Goal: Task Accomplishment & Management: Contribute content

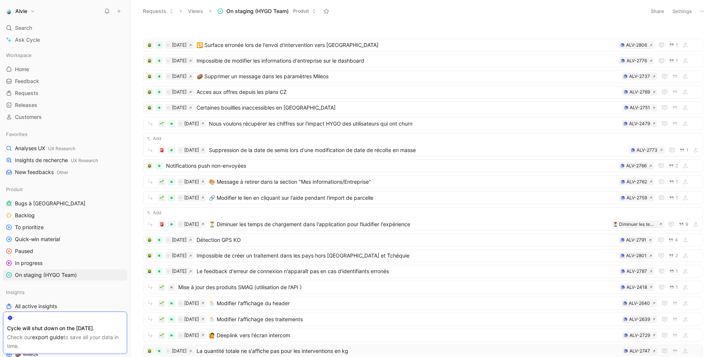
scroll to position [273, 0]
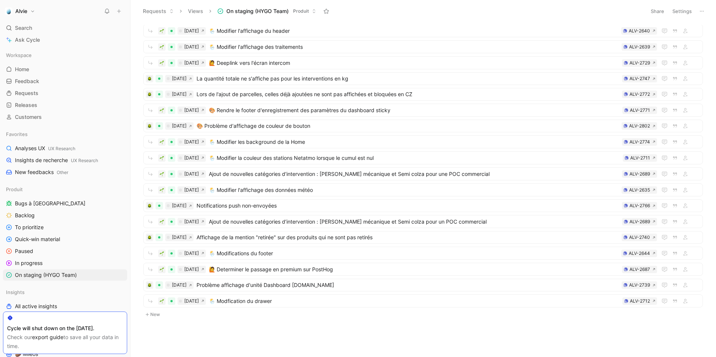
click at [162, 316] on button "New" at bounding box center [424, 314] width 562 height 9
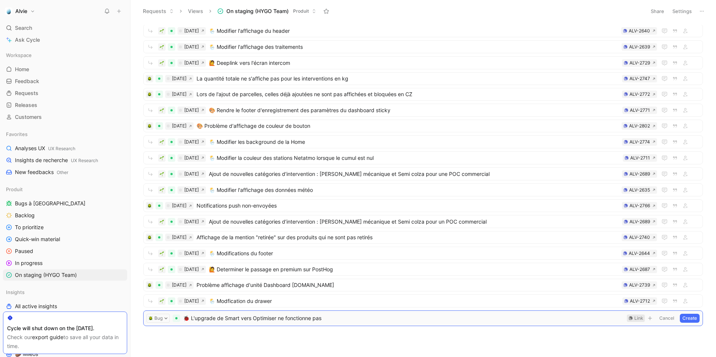
click at [641, 318] on div "Link" at bounding box center [639, 318] width 9 height 7
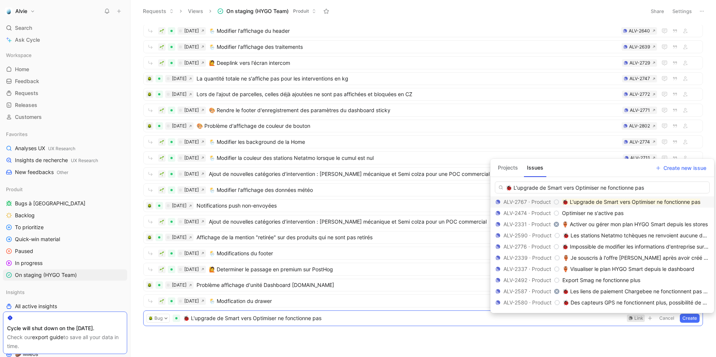
type input "🐞 L'upgrade de Smart vers Optimiser ne fonctionne pas"
click at [631, 204] on mark "🐞 L'upgrade de Smart vers Optimiser ne fonctionne pas" at bounding box center [631, 202] width 138 height 6
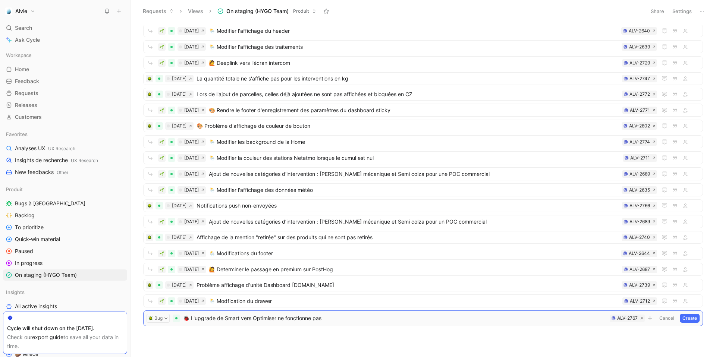
click at [698, 321] on button "Create" at bounding box center [690, 318] width 20 height 9
click at [197, 316] on span "🐞 L'upgrade de Smart vers Optimiser ne fonctionne pas" at bounding box center [392, 317] width 453 height 9
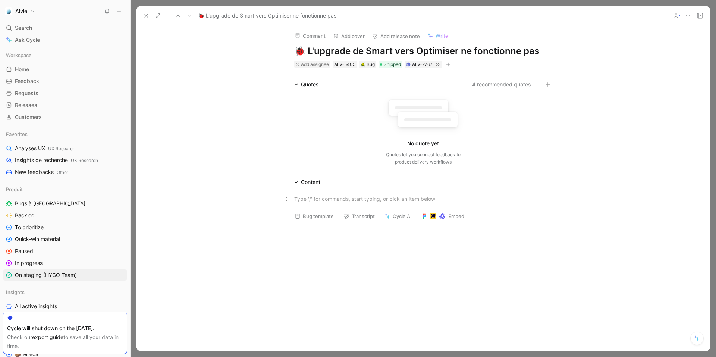
click at [351, 199] on div at bounding box center [423, 199] width 258 height 8
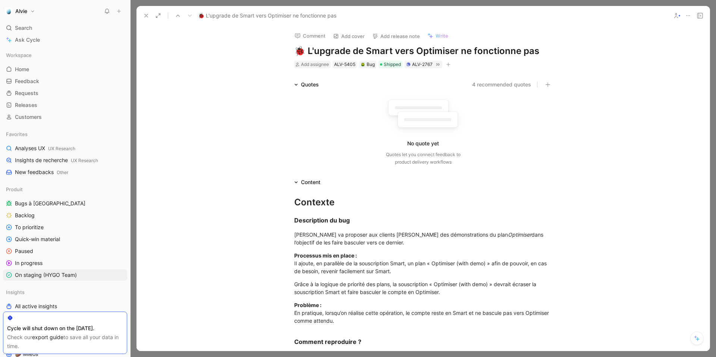
click at [391, 33] on button "Add release note" at bounding box center [396, 36] width 54 height 10
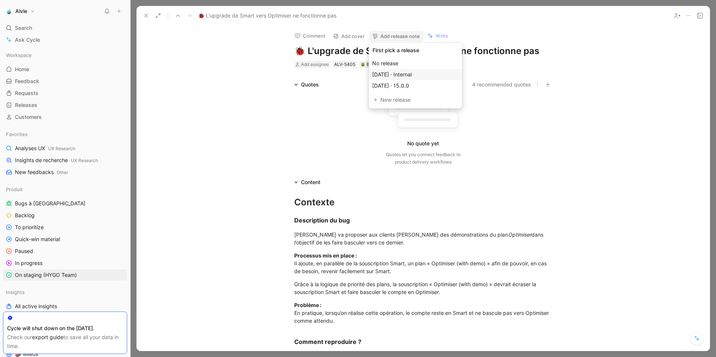
click at [408, 75] on span "[DATE] · Internal" at bounding box center [392, 74] width 40 height 6
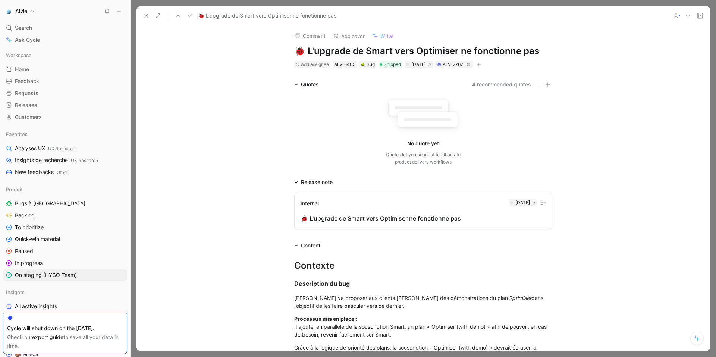
click at [150, 15] on button at bounding box center [146, 15] width 10 height 10
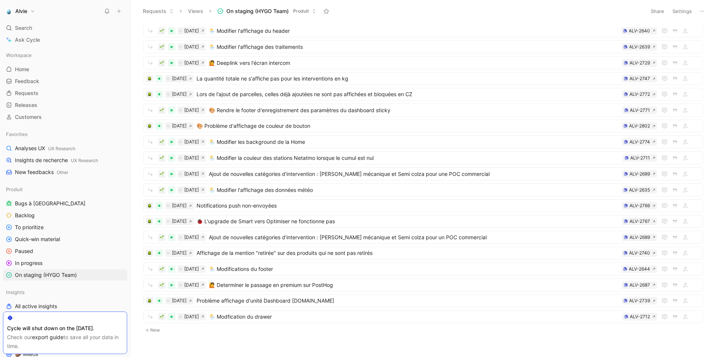
click at [160, 332] on button "New" at bounding box center [424, 330] width 562 height 9
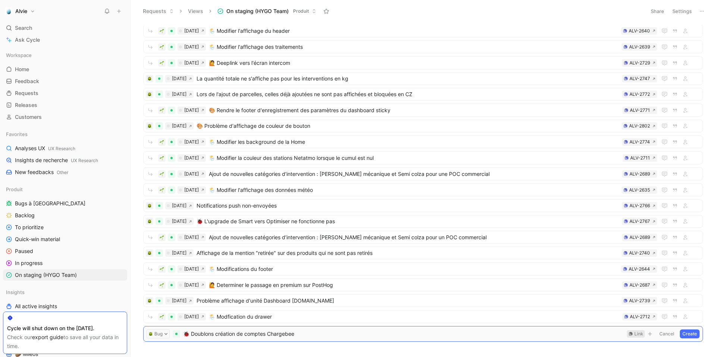
click at [634, 335] on div "Link" at bounding box center [636, 334] width 18 height 7
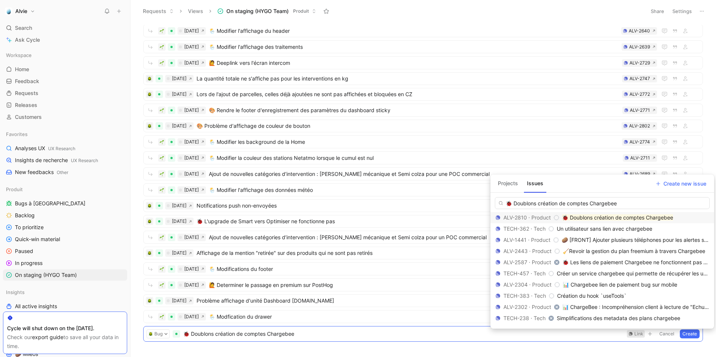
type input "🐞 Doublons création de comptes Chargebee"
click at [599, 218] on mark "🐞 Doublons création de comptes Chargebee" at bounding box center [617, 218] width 111 height 6
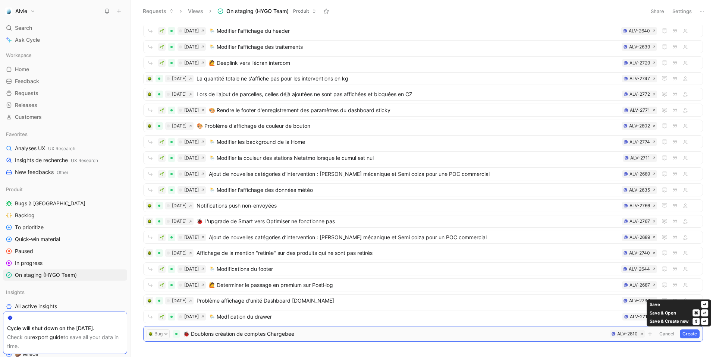
click at [696, 335] on button "Create" at bounding box center [690, 334] width 20 height 9
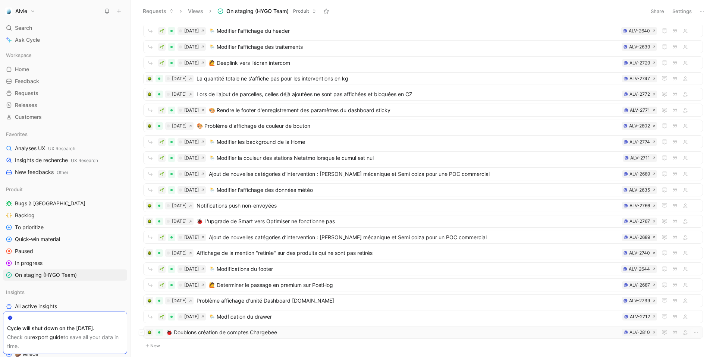
click at [416, 336] on span "🐞 Doublons création de comptes Chargebee" at bounding box center [392, 332] width 453 height 9
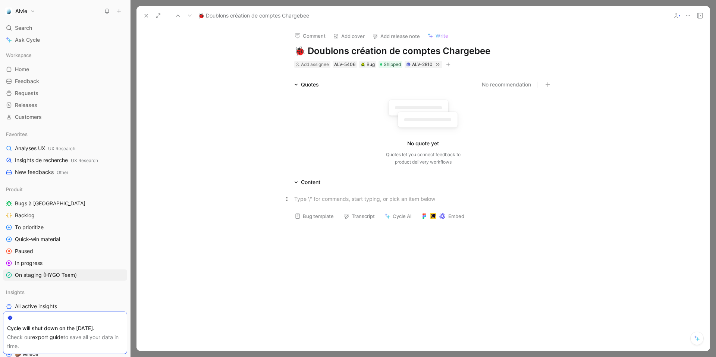
click at [362, 199] on div at bounding box center [423, 199] width 258 height 8
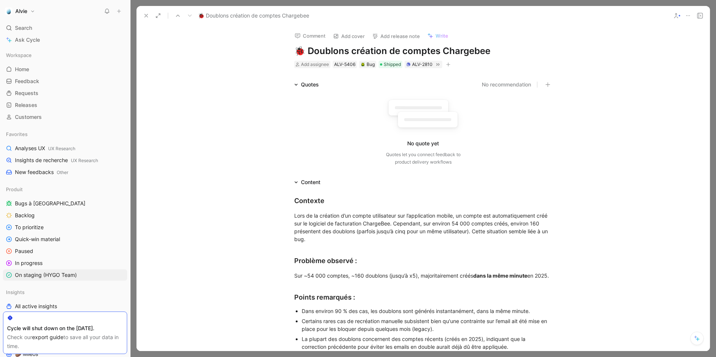
click at [394, 36] on button "Add release note" at bounding box center [396, 36] width 54 height 10
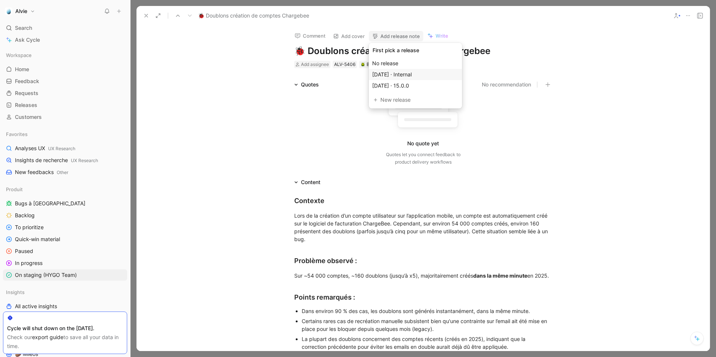
click at [401, 76] on span "[DATE] · Internal" at bounding box center [392, 74] width 40 height 6
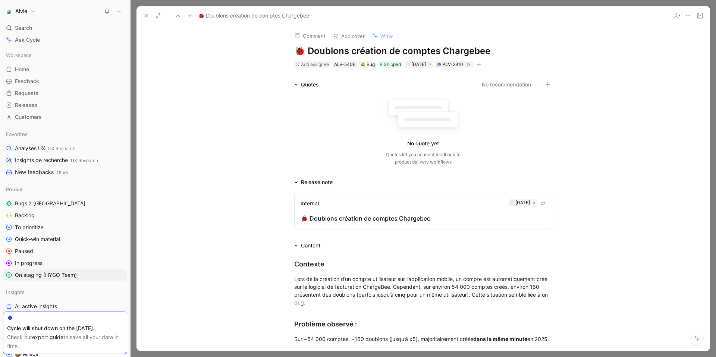
click at [510, 204] on div at bounding box center [511, 202] width 3 height 7
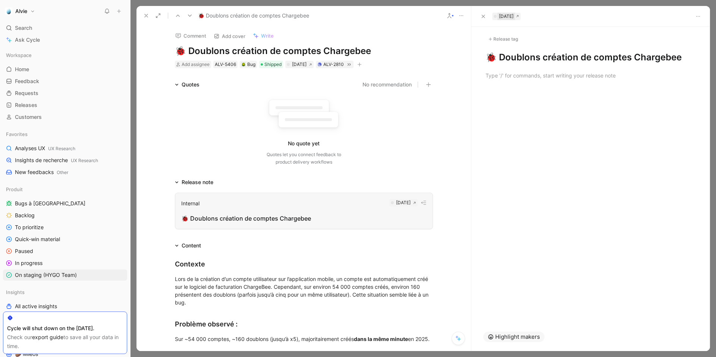
click at [514, 15] on div "[DATE]" at bounding box center [506, 16] width 15 height 7
click at [533, 61] on h1 "🐞 Doublons création de comptes Chargebee" at bounding box center [591, 57] width 210 height 12
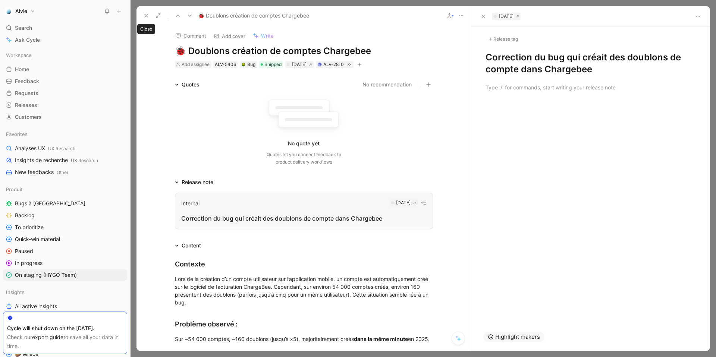
click at [146, 14] on icon at bounding box center [146, 16] width 6 height 6
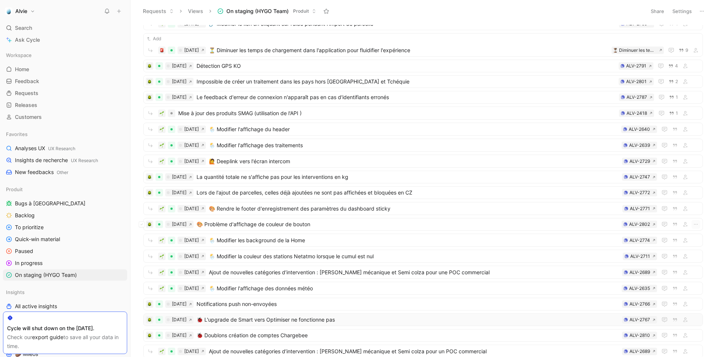
scroll to position [207, 0]
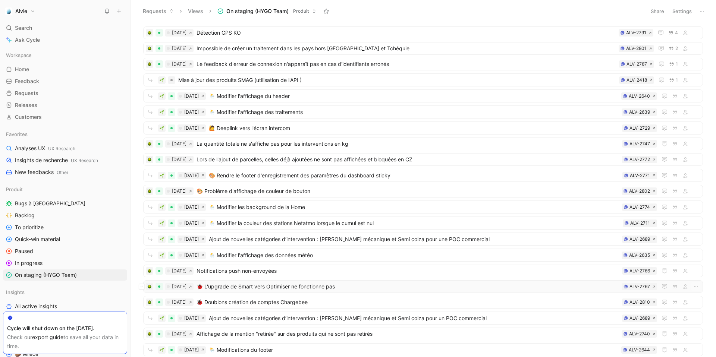
click at [261, 288] on span "🐞 L'upgrade de Smart vers Optimiser ne fonctionne pas" at bounding box center [408, 286] width 423 height 9
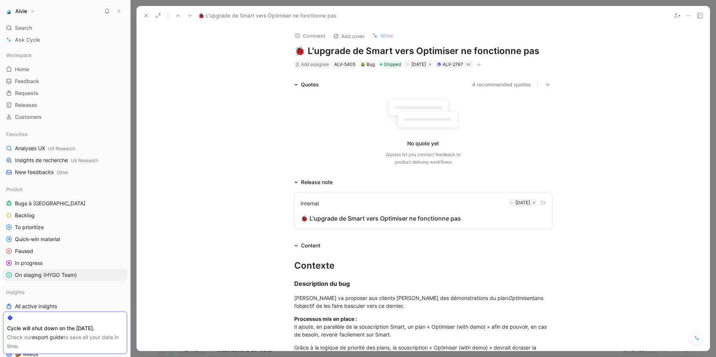
click at [411, 222] on div "🐞 L'upgrade de Smart vers Optimiser ne fonctionne pas" at bounding box center [424, 218] width 246 height 9
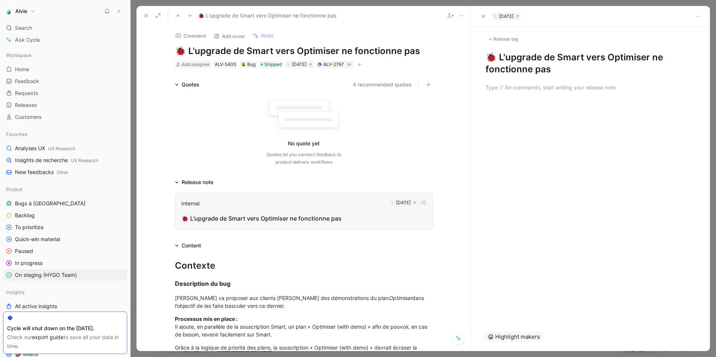
click at [508, 65] on h1 "🐞 L'upgrade de Smart vers Optimiser ne fonctionne pas" at bounding box center [591, 63] width 210 height 24
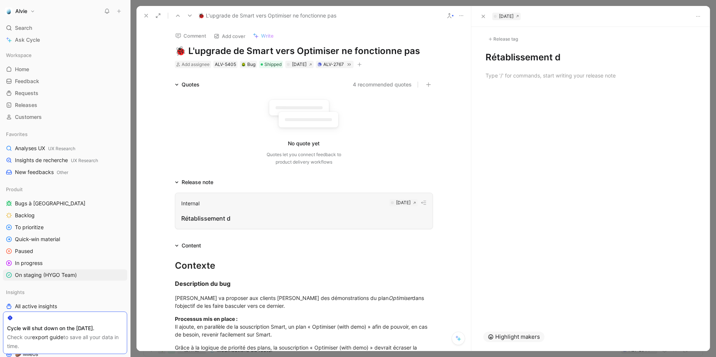
click at [523, 56] on h1 "Rétablissement d" at bounding box center [591, 57] width 210 height 12
click at [555, 56] on h1 "Correction d" at bounding box center [591, 57] width 210 height 12
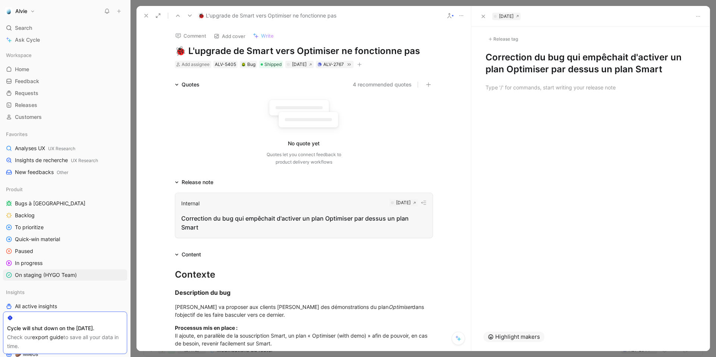
click at [150, 16] on button at bounding box center [146, 15] width 10 height 10
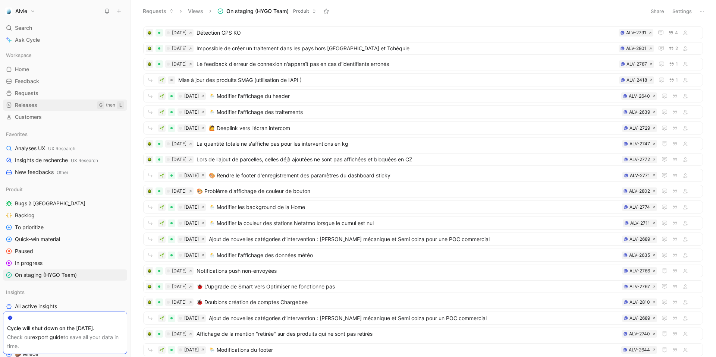
click at [37, 106] on span "Releases" at bounding box center [26, 105] width 22 height 7
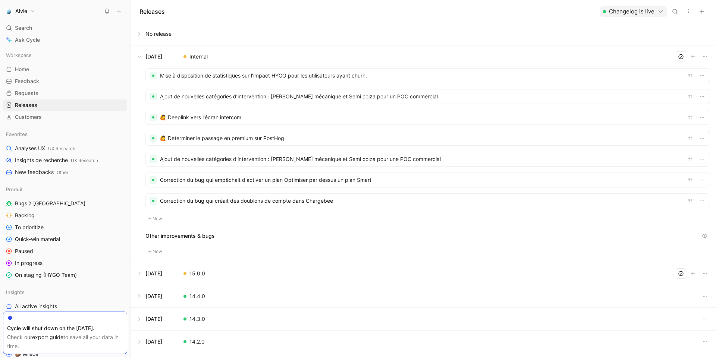
click at [140, 57] on button at bounding box center [423, 57] width 585 height 22
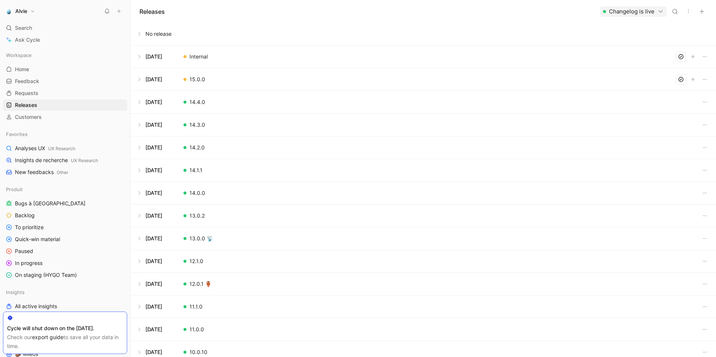
click at [138, 82] on button at bounding box center [423, 79] width 585 height 22
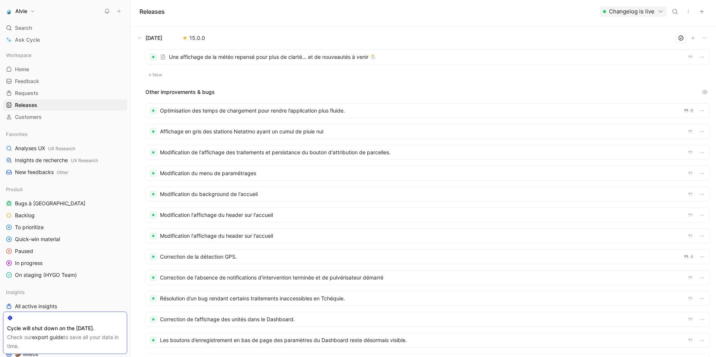
scroll to position [1, 0]
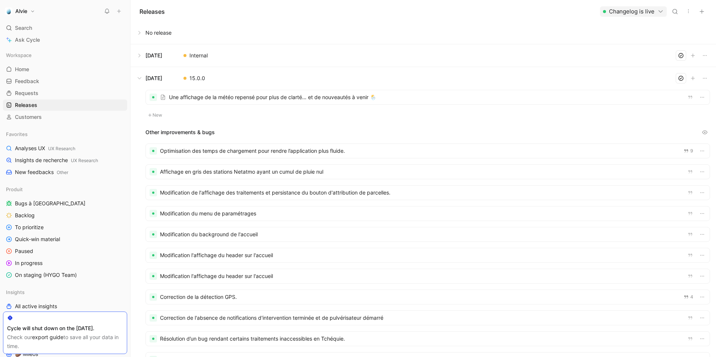
click at [142, 79] on button at bounding box center [423, 78] width 585 height 22
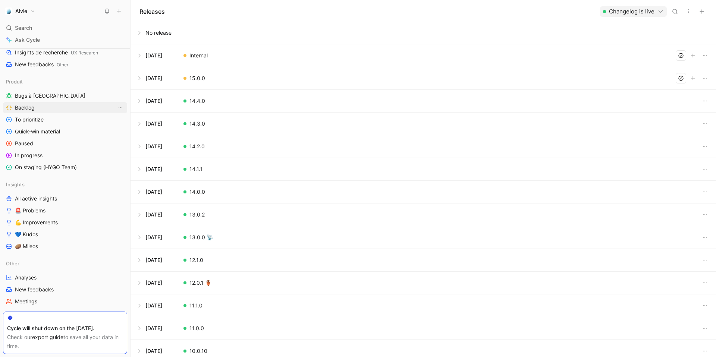
scroll to position [108, 0]
click at [43, 157] on link "In progress" at bounding box center [65, 155] width 124 height 11
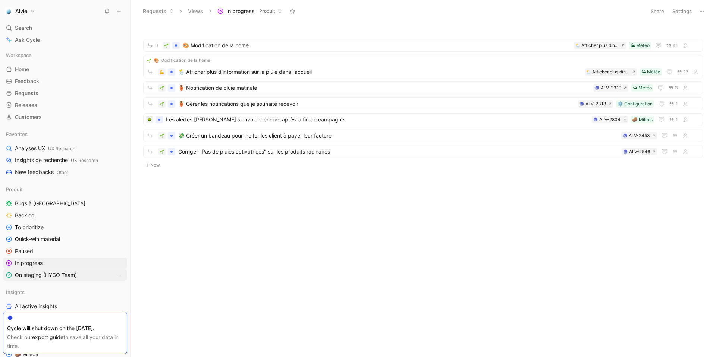
click at [75, 274] on span "On staging (HYGO Team)" at bounding box center [46, 275] width 62 height 7
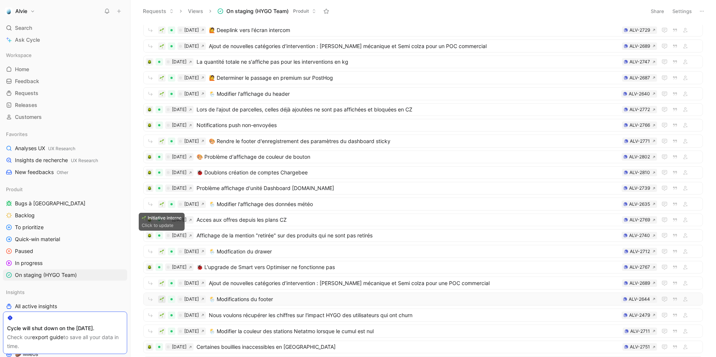
scroll to position [288, 0]
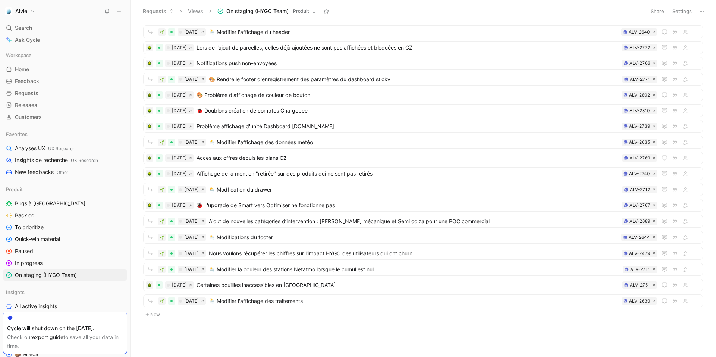
click at [160, 315] on button "New" at bounding box center [424, 314] width 562 height 9
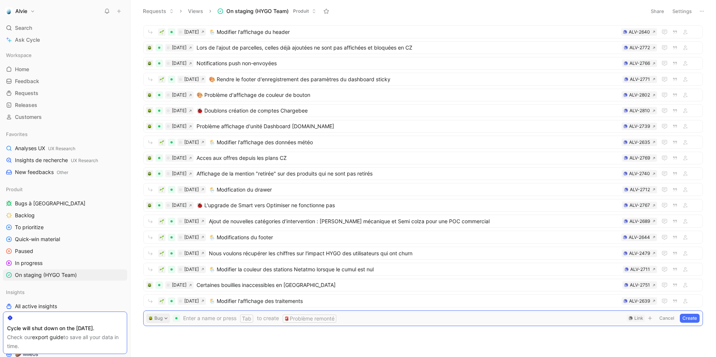
click at [165, 317] on icon at bounding box center [166, 319] width 4 height 4
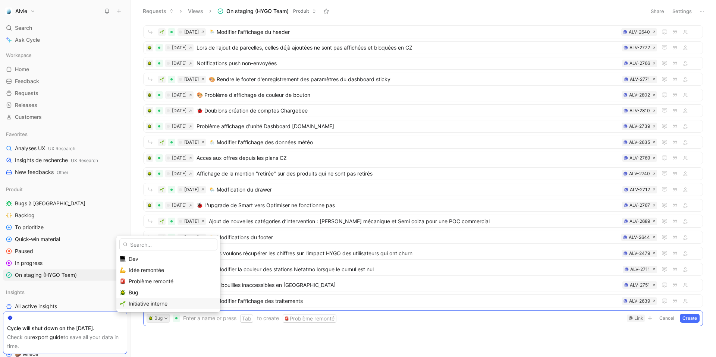
click at [161, 307] on span "Initiative interne" at bounding box center [148, 304] width 39 height 6
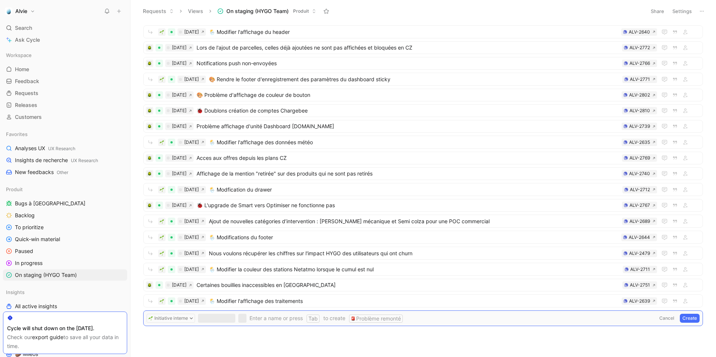
click at [266, 318] on span at bounding box center [452, 318] width 405 height 9
click at [633, 321] on div "Link" at bounding box center [636, 318] width 18 height 7
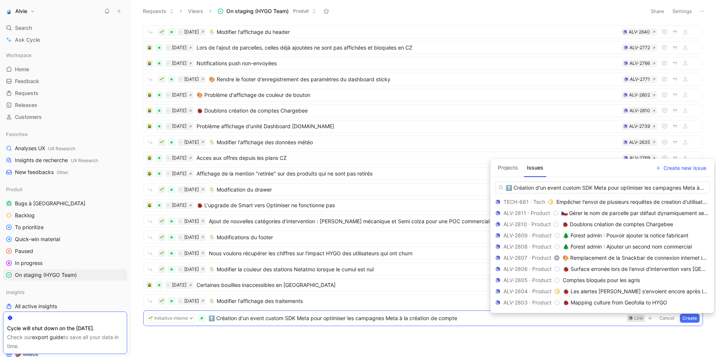
scroll to position [0, 52]
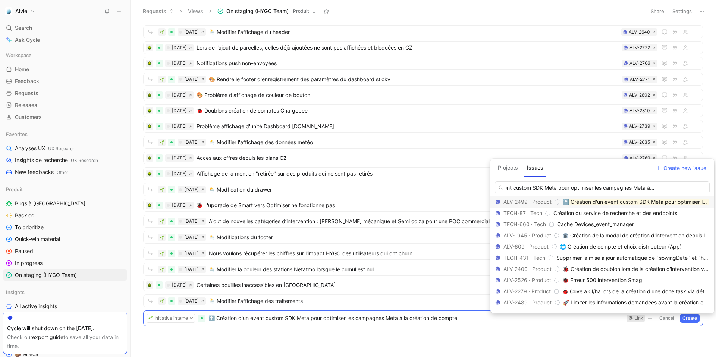
type input "⬆️ Création d'un event custom SDK Meta pour optimiser les campagnes Meta à la c…"
click at [600, 203] on mark "⬆️ Création d'un event custom SDK Meta pour optimiser les campagnes Meta à la c…" at bounding box center [687, 202] width 249 height 6
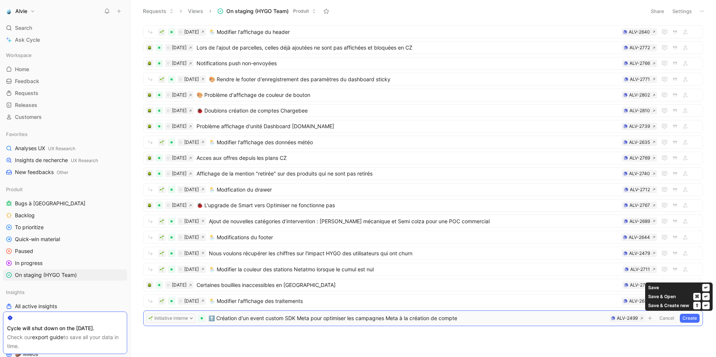
click at [690, 320] on button "Create" at bounding box center [690, 318] width 20 height 9
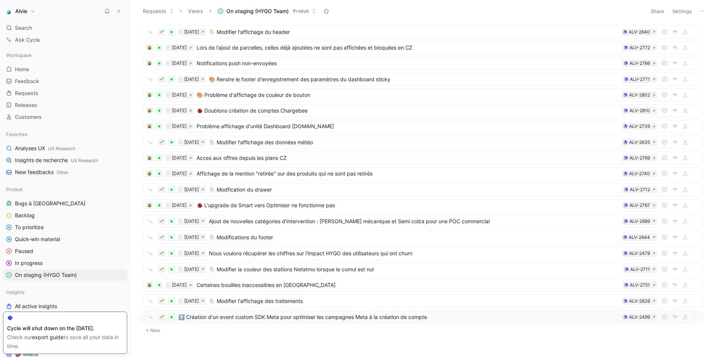
click at [409, 319] on span "⬆️ Création d'un event custom SDK Meta pour optimiser les campagnes Meta à la c…" at bounding box center [398, 317] width 441 height 9
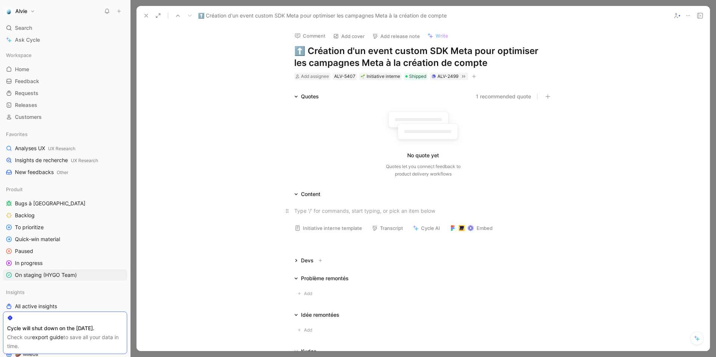
click at [366, 211] on div at bounding box center [423, 211] width 258 height 8
click at [385, 57] on h1 "⬆️ Création d'un event custom SDK Meta pour optimiser les campagnes Meta à la c…" at bounding box center [423, 57] width 258 height 24
click at [393, 35] on button "Add release note" at bounding box center [396, 36] width 54 height 10
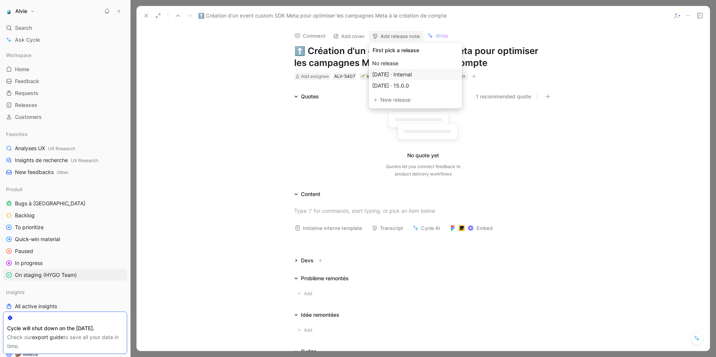
click at [401, 72] on span "[DATE] · Internal" at bounding box center [392, 74] width 40 height 6
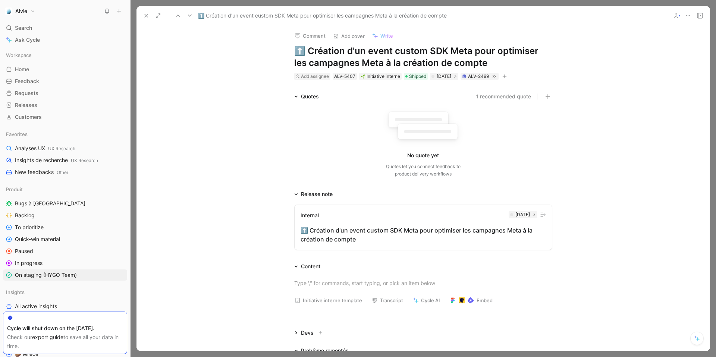
click at [462, 54] on h1 "⬆️ Création d'un event custom SDK Meta pour optimiser les campagnes Meta à la c…" at bounding box center [423, 57] width 258 height 24
copy h1 "⬆️ Création d'un event custom SDK Meta pour optimiser les campagnes Meta à la c…"
click at [309, 290] on div at bounding box center [424, 283] width 574 height 24
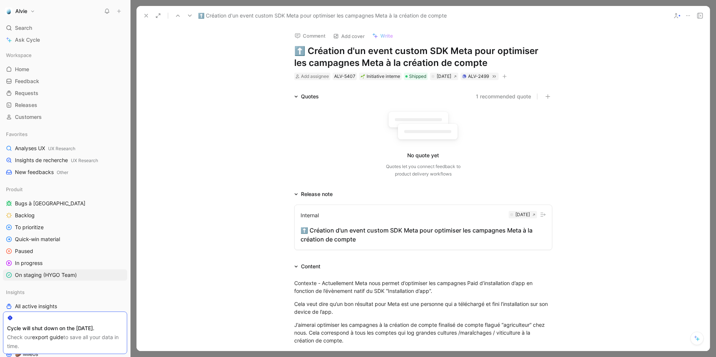
click at [378, 60] on h1 "⬆️ Création d'un event custom SDK Meta pour optimiser les campagnes Meta à la c…" at bounding box center [423, 57] width 258 height 24
click at [475, 60] on h1 "⬆️ Création d'un event custom SDK Meta pour optimiser les campagnes Meta à la c…" at bounding box center [423, 57] width 258 height 24
click at [340, 47] on h1 "⬆️ Création d'un event custom SDK Meta pour optimiser les campagnes Meta à la c…" at bounding box center [423, 57] width 258 height 24
click at [452, 73] on div "[DATE]" at bounding box center [444, 76] width 15 height 7
click at [143, 15] on icon at bounding box center [146, 16] width 6 height 6
